Goal: Task Accomplishment & Management: Use online tool/utility

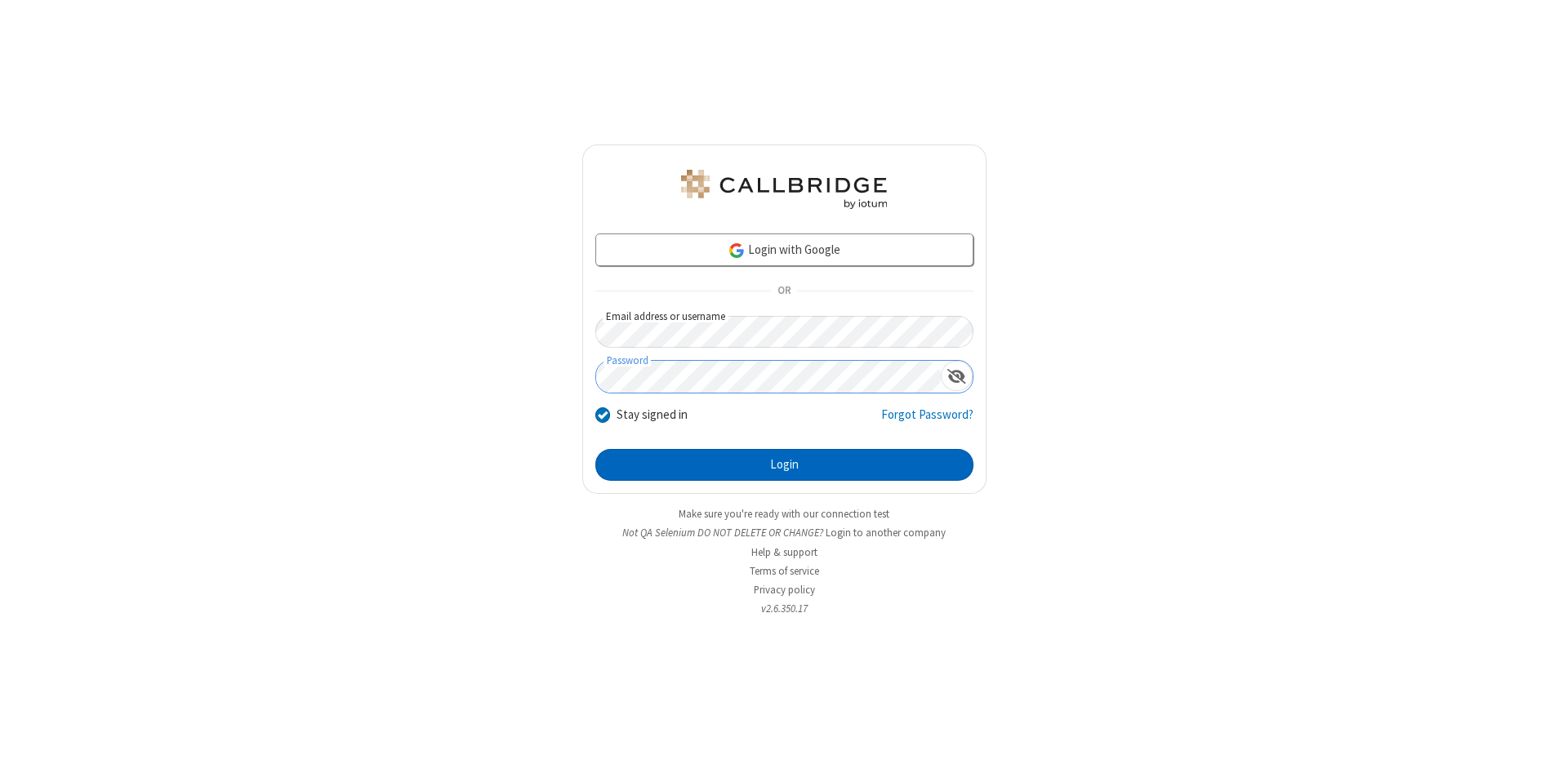
click at [784, 466] on button "Login" at bounding box center [784, 465] width 378 height 32
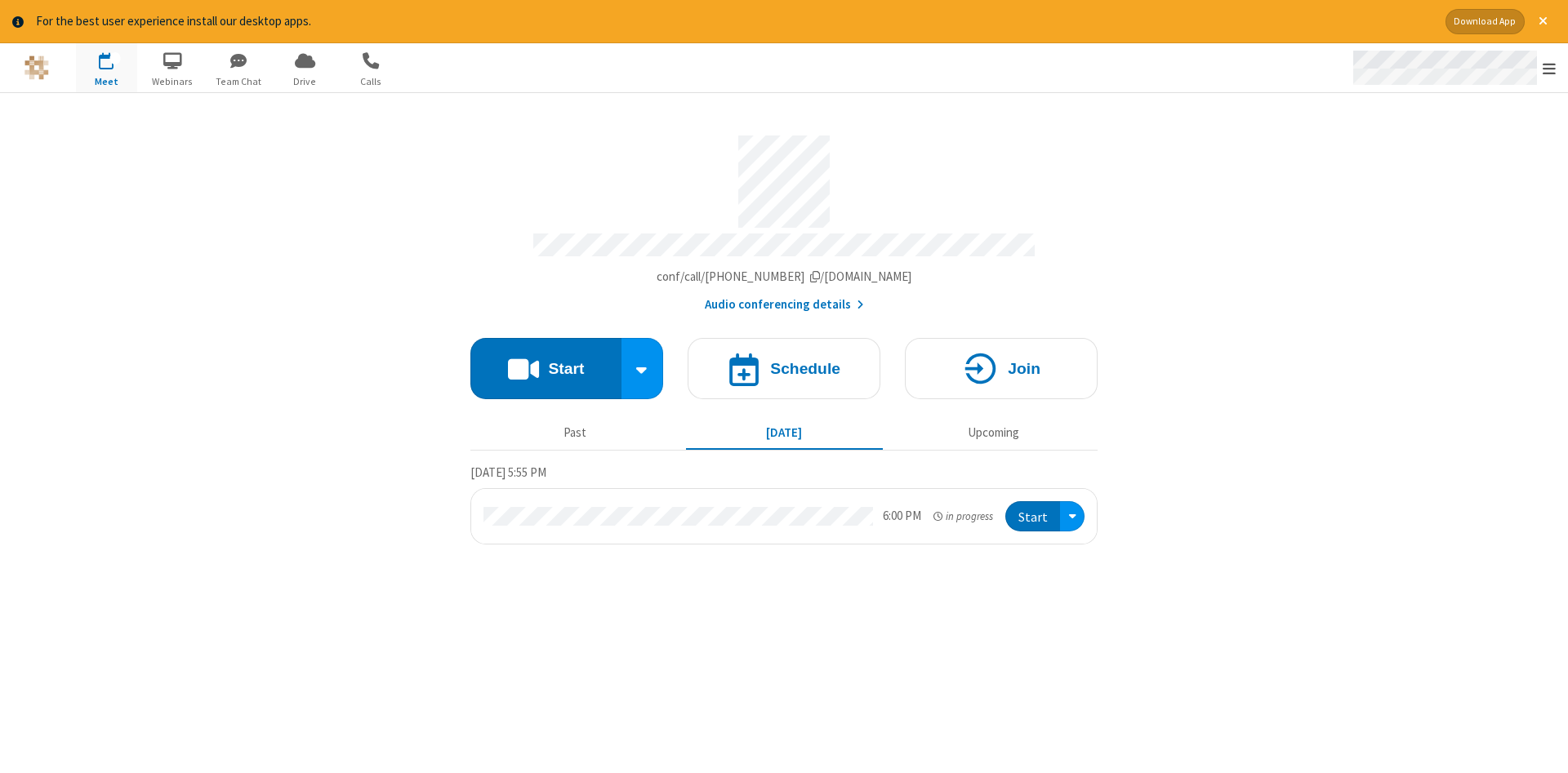
click at [1549, 68] on span "Open menu" at bounding box center [1548, 68] width 13 height 17
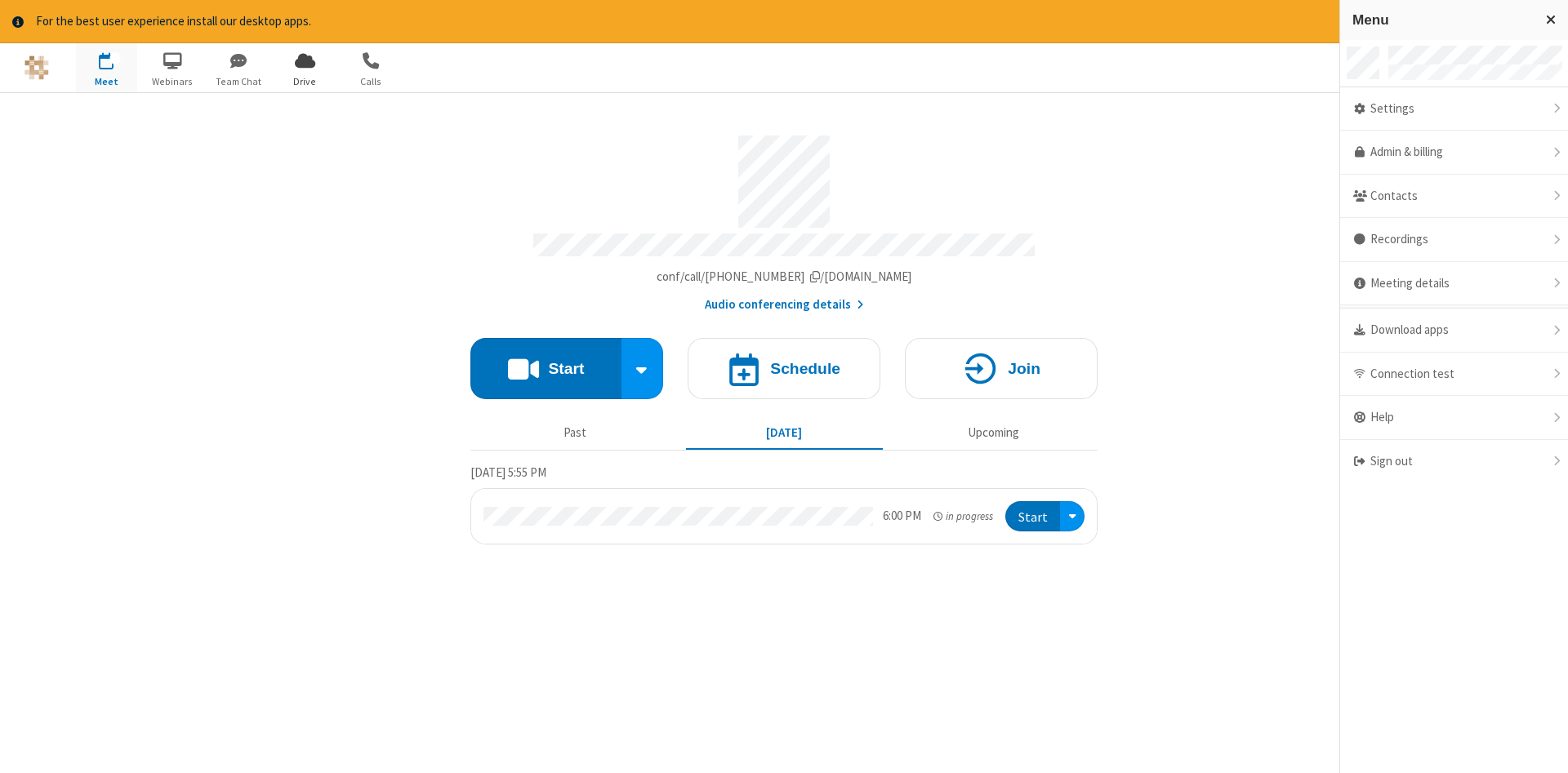
click at [304, 81] on span "Drive" at bounding box center [304, 81] width 61 height 15
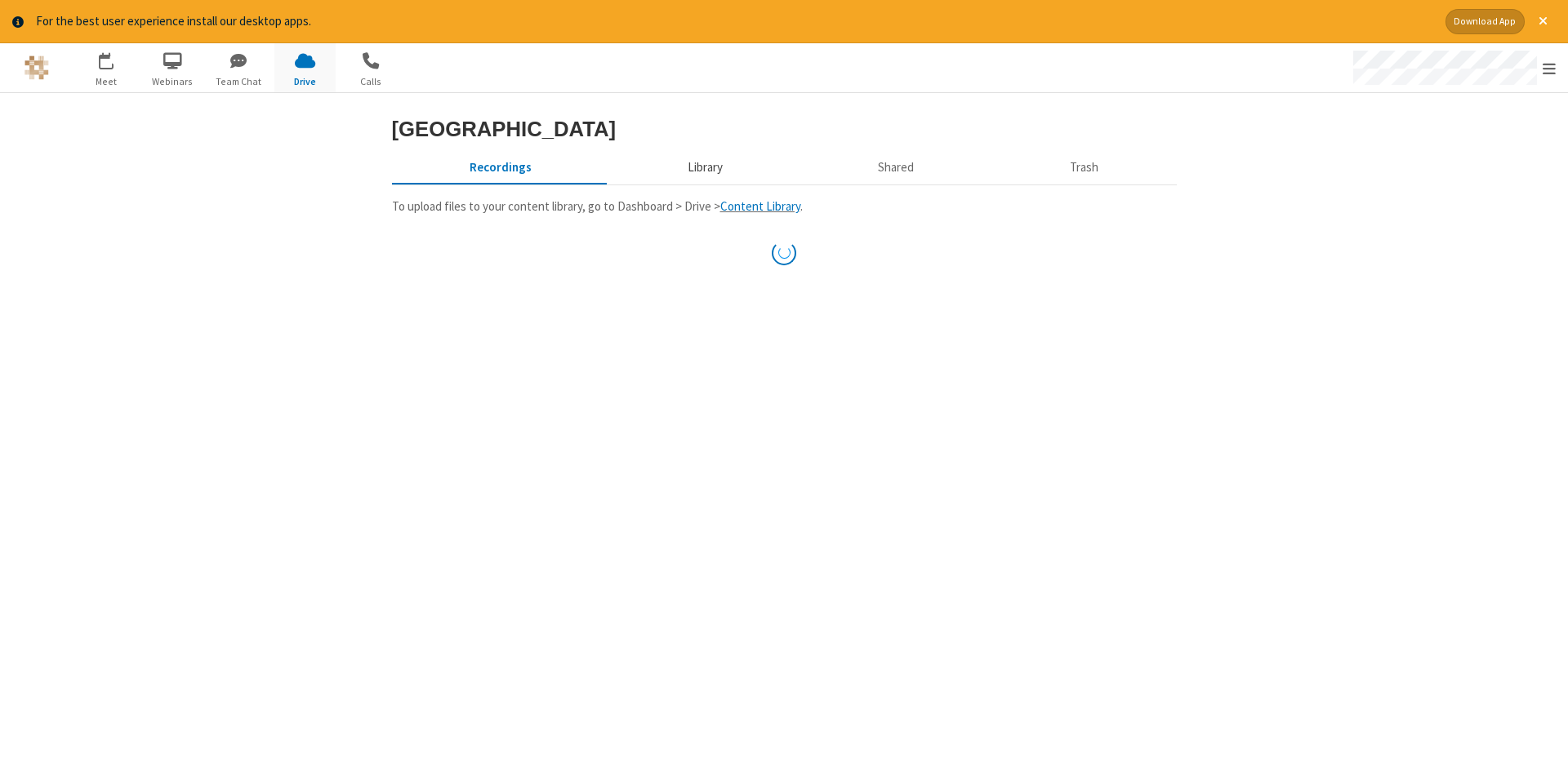
click at [703, 183] on button "Library" at bounding box center [704, 168] width 191 height 31
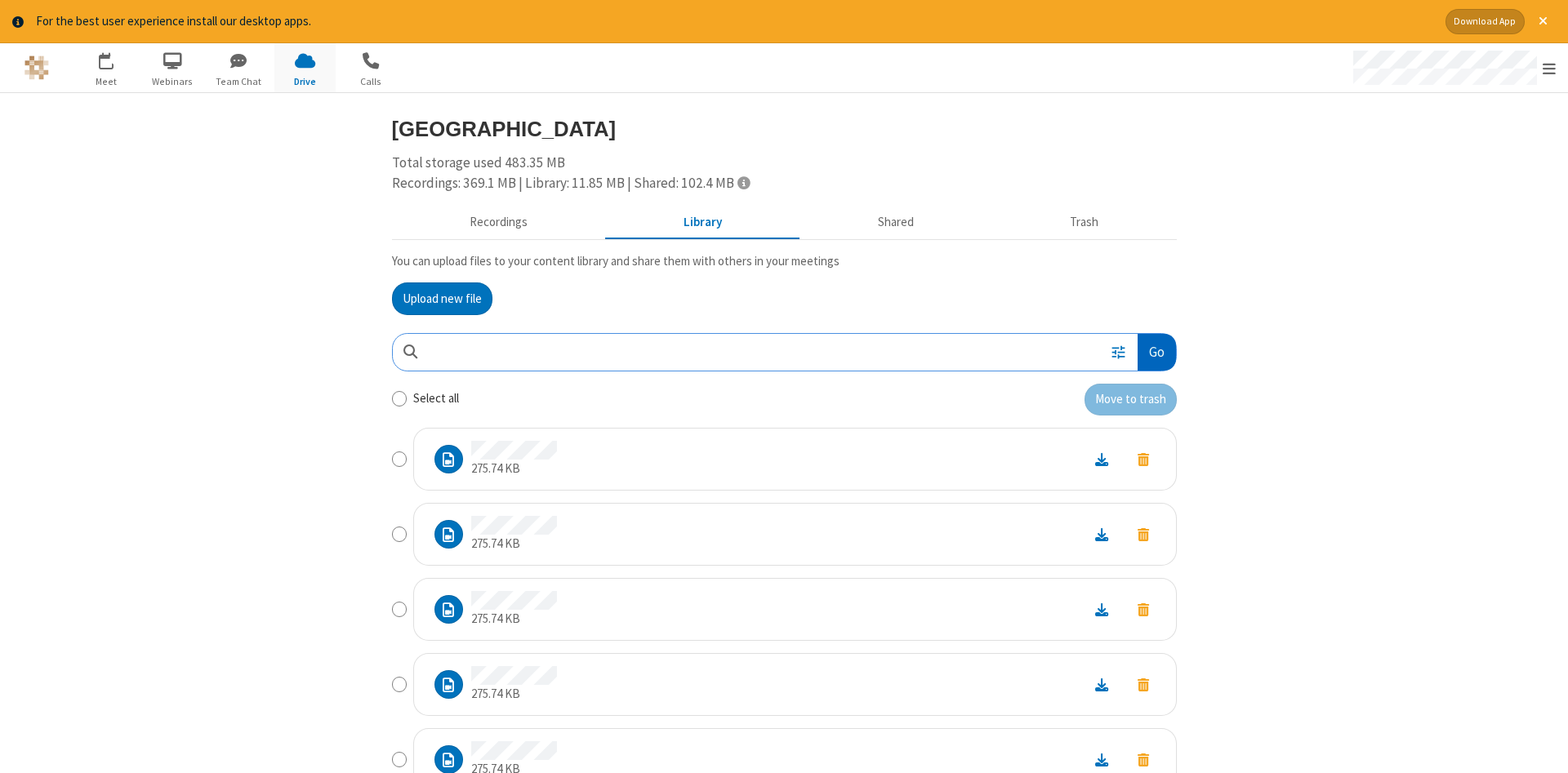
click at [1155, 352] on button "Go" at bounding box center [1156, 352] width 37 height 37
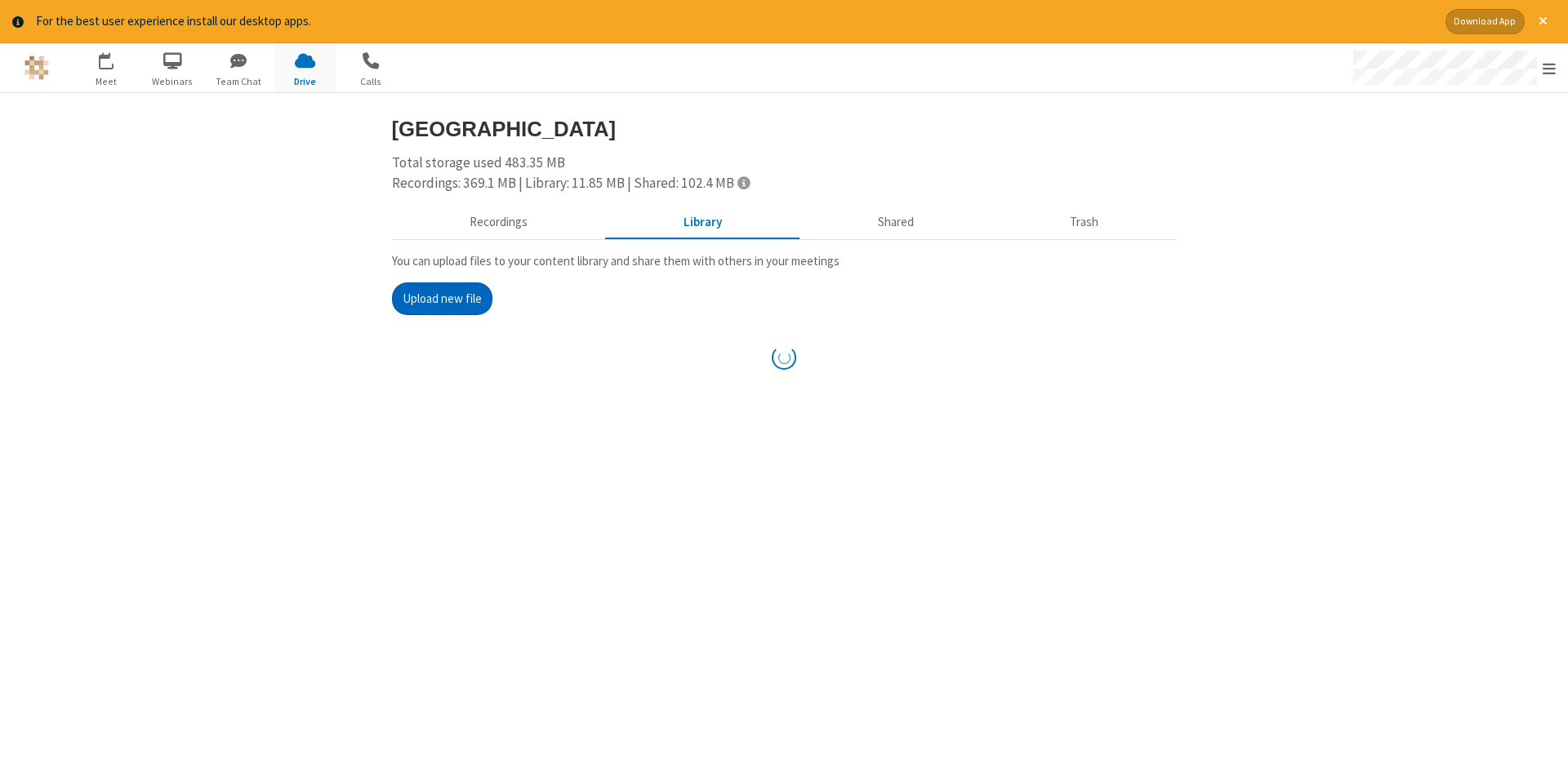
click at [442, 298] on button "Upload new file" at bounding box center [442, 299] width 101 height 32
